Goal: Find specific page/section: Find specific page/section

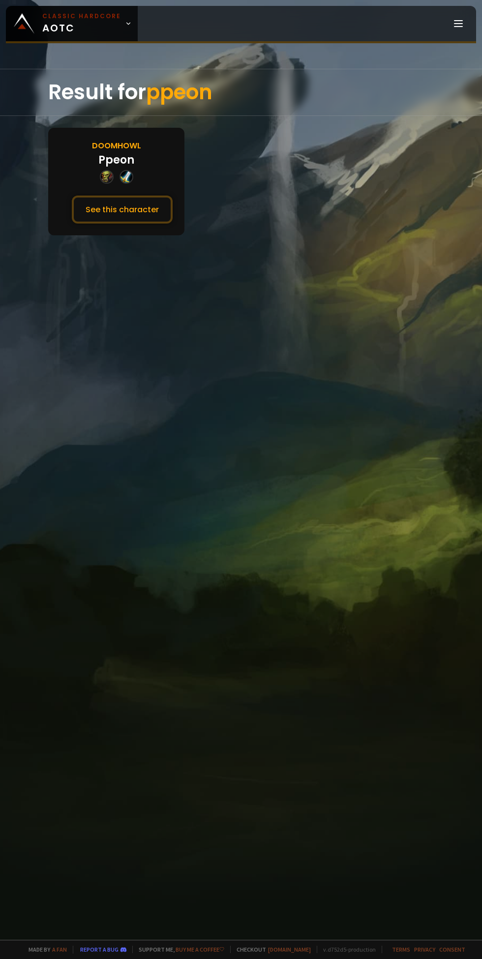
click at [138, 220] on button "See this character" at bounding box center [122, 210] width 101 height 28
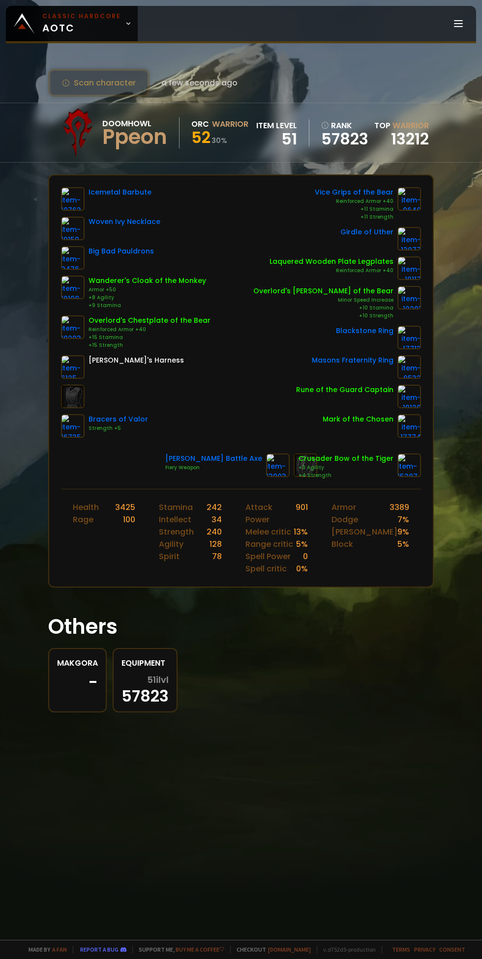
click at [75, 192] on img at bounding box center [73, 199] width 24 height 24
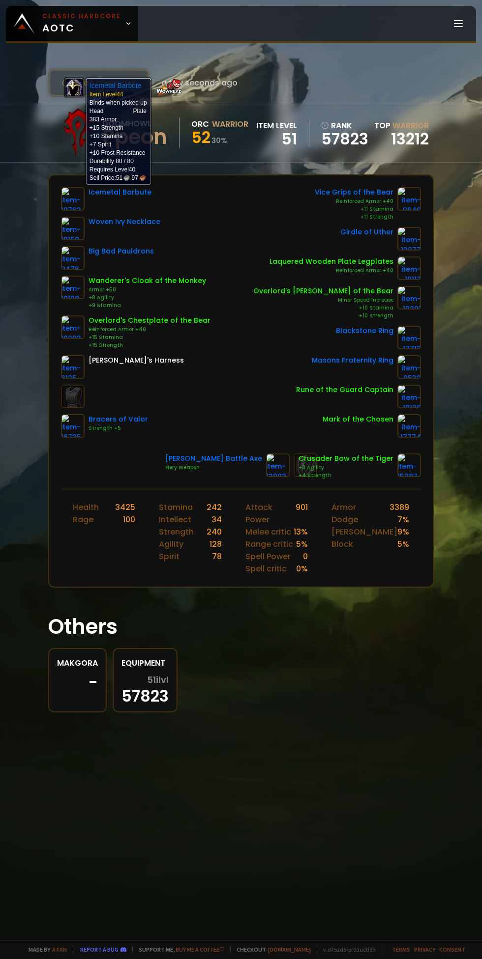
click at [282, 467] on img at bounding box center [278, 466] width 24 height 24
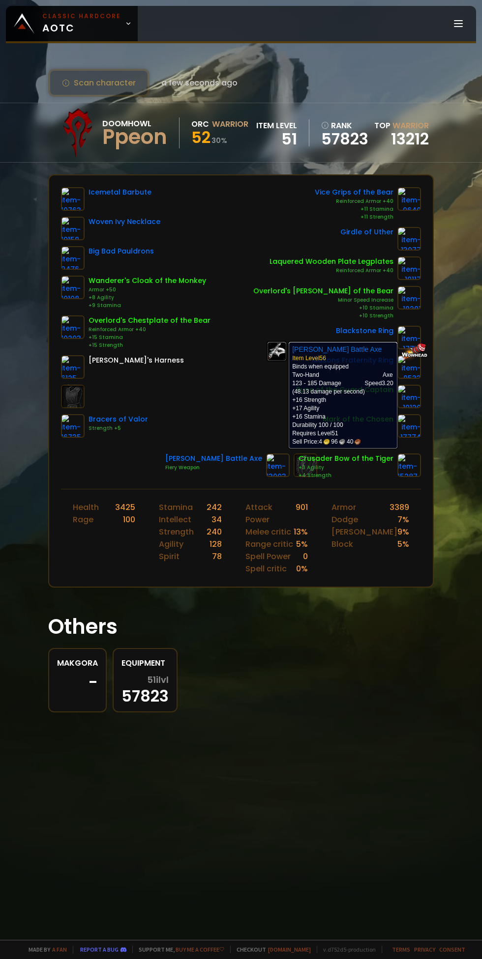
click at [261, 648] on div "Makgora - Equipment 51 ilvl 57823" at bounding box center [240, 680] width 385 height 64
